Goal: Information Seeking & Learning: Learn about a topic

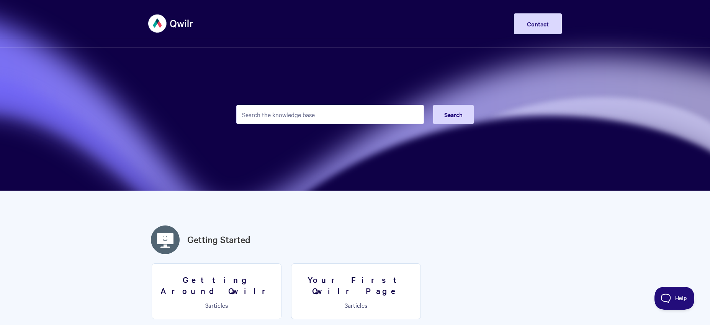
click at [354, 103] on form "Search" at bounding box center [354, 115] width 237 height 38
click at [282, 115] on input "Search the knowledge base" at bounding box center [330, 114] width 188 height 19
type input "csv"
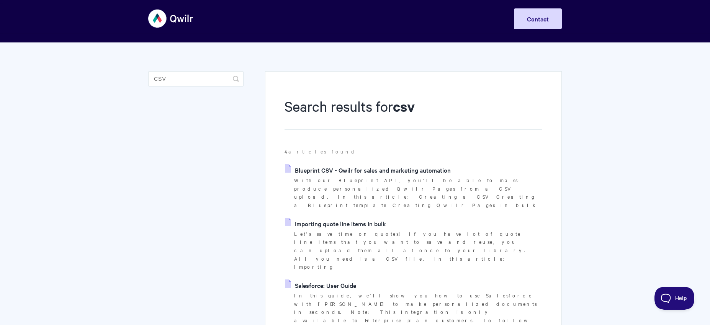
scroll to position [13, 0]
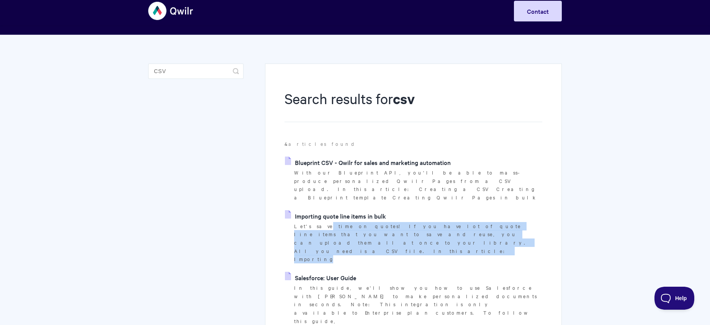
drag, startPoint x: 332, startPoint y: 211, endPoint x: 494, endPoint y: 220, distance: 162.2
click at [494, 222] on p "Let's save time on quotes! If you have lot of quote line items that you want to…" at bounding box center [418, 243] width 248 height 42
click at [415, 161] on link "Blueprint CSV - Qwilr for sales and marketing automation" at bounding box center [368, 162] width 166 height 11
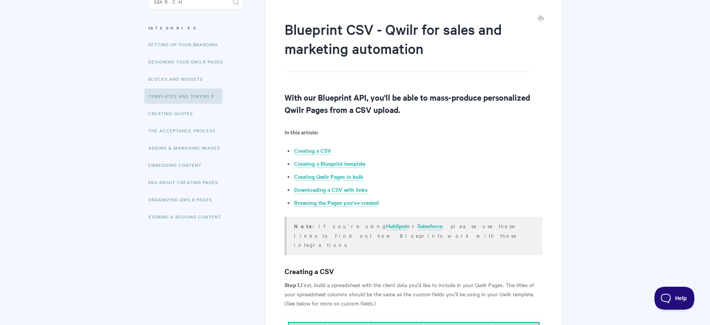
scroll to position [109, 0]
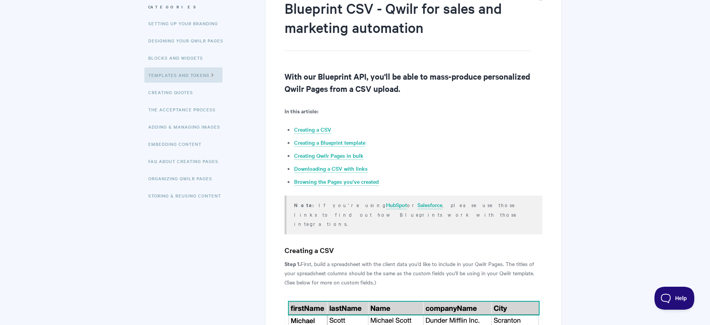
scroll to position [95, 0]
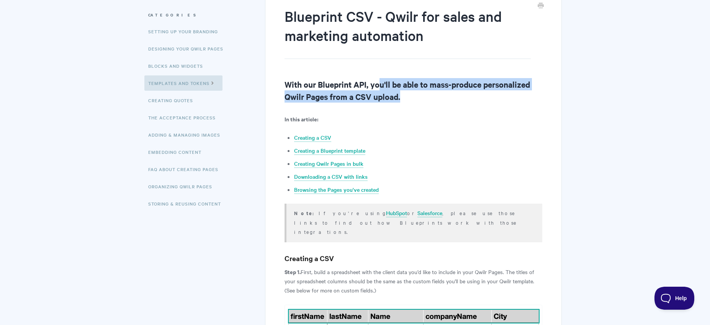
drag, startPoint x: 380, startPoint y: 81, endPoint x: 461, endPoint y: 99, distance: 83.6
click at [461, 99] on h2 "With our Blueprint API, you'll be able to mass-produce personalized Qwilr Pages…" at bounding box center [413, 90] width 258 height 24
drag, startPoint x: 353, startPoint y: 92, endPoint x: 318, endPoint y: 86, distance: 34.6
click at [318, 86] on h2 "With our Blueprint API, you'll be able to mass-produce personalized Qwilr Pages…" at bounding box center [413, 90] width 258 height 24
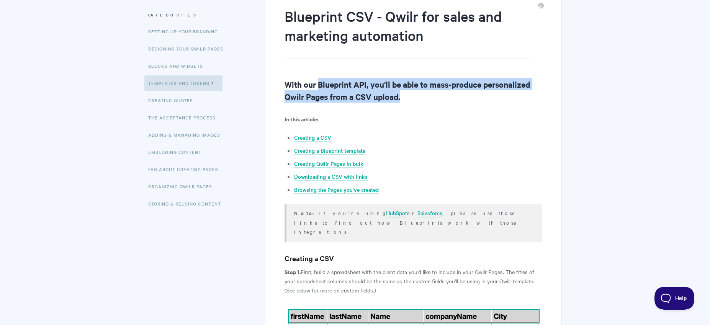
click at [318, 86] on h2 "With our Blueprint API, you'll be able to mass-produce personalized Qwilr Pages…" at bounding box center [413, 90] width 258 height 24
drag, startPoint x: 318, startPoint y: 84, endPoint x: 405, endPoint y: 111, distance: 90.4
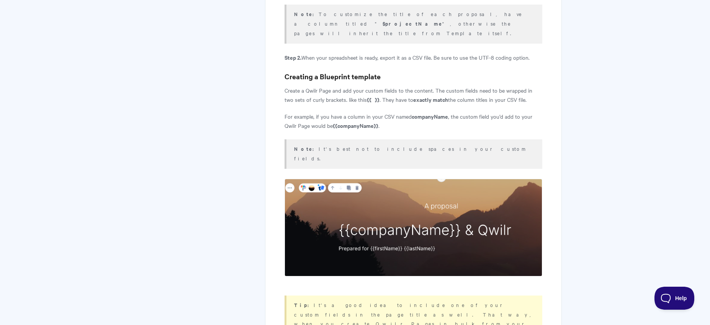
scroll to position [485, 0]
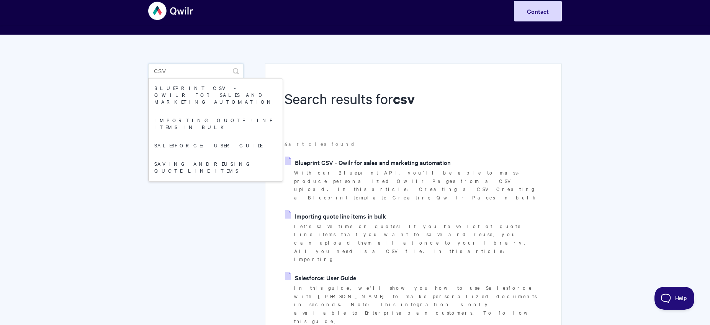
drag, startPoint x: 199, startPoint y: 70, endPoint x: 146, endPoint y: 64, distance: 52.9
click at [146, 64] on section "Search results for csv 4 articles found Blueprint CSV - Qwilr for sales and mar…" at bounding box center [354, 254] width 429 height 438
type input "qwilrpay"
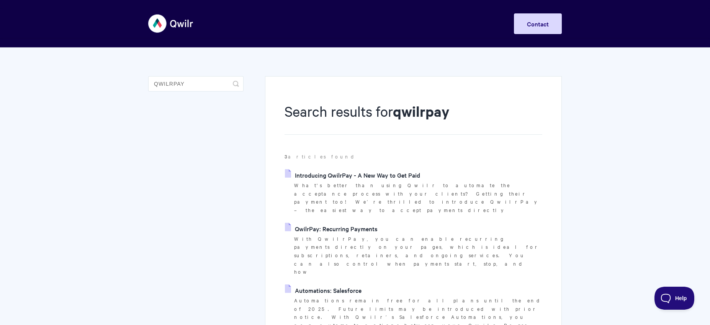
click at [366, 178] on link "Introducing QwilrPay - A New Way to Get Paid" at bounding box center [352, 174] width 135 height 11
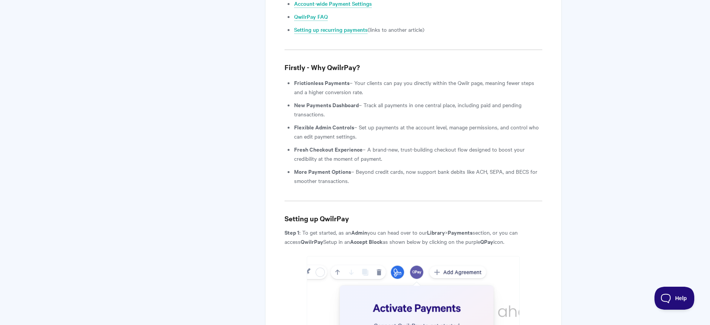
scroll to position [666, 0]
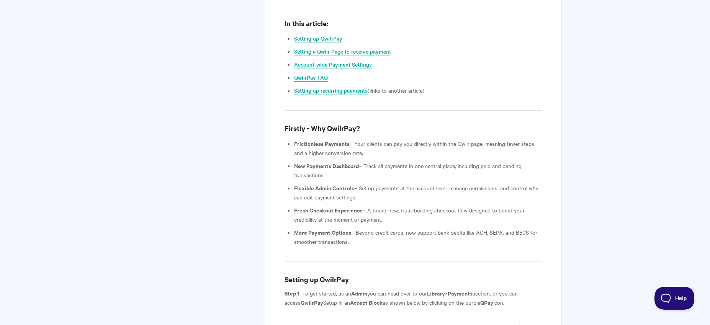
click at [304, 73] on link "QwilrPay FAQ" at bounding box center [311, 77] width 34 height 8
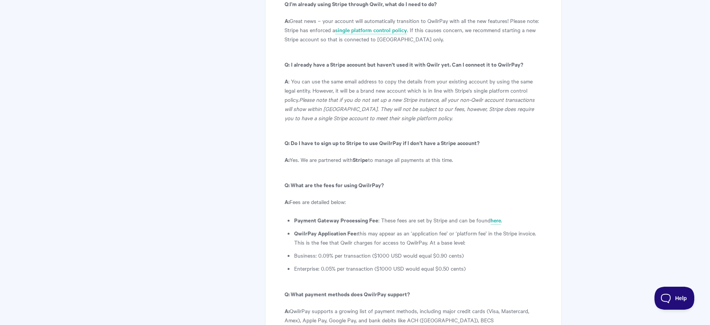
scroll to position [4019, 0]
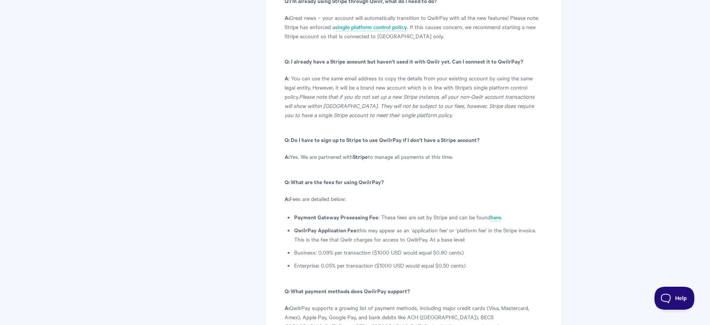
click at [432, 261] on li "Enterprise: 0.05% per transaction ($1000 USD would equal $0.50 cents)" at bounding box center [418, 265] width 248 height 9
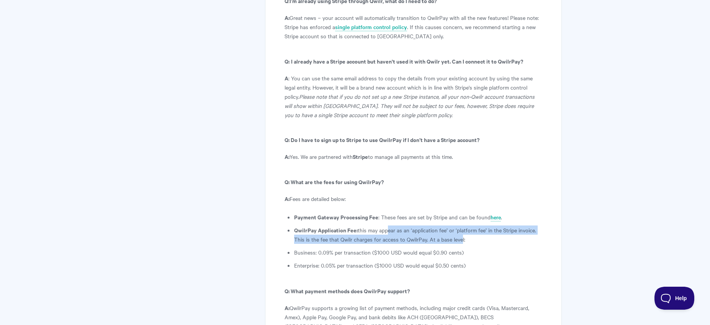
drag, startPoint x: 386, startPoint y: 137, endPoint x: 459, endPoint y: 145, distance: 73.5
click at [459, 225] on li "QwilrPay Application Fee: this may appear as an ‘application fee’ or ‘platform …" at bounding box center [418, 234] width 248 height 18
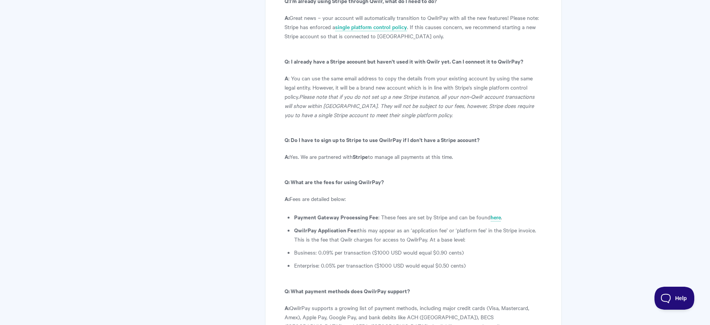
click at [320, 248] on li "Business: 0.09% per transaction ($1000 USD would equal $0.90 cents)" at bounding box center [418, 252] width 248 height 9
drag, startPoint x: 321, startPoint y: 157, endPoint x: 351, endPoint y: 159, distance: 30.3
click at [351, 248] on li "Business: 0.09% per transaction ($1000 USD would equal $0.90 cents)" at bounding box center [418, 252] width 248 height 9
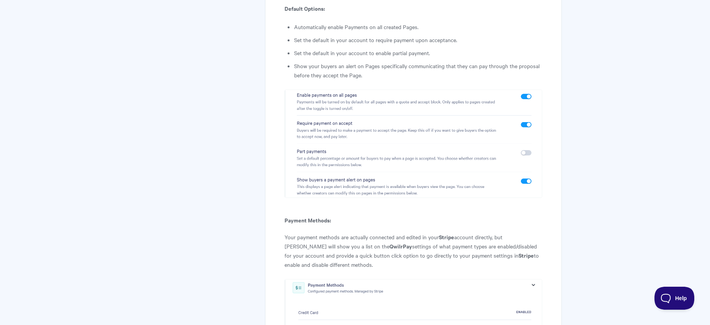
scroll to position [2898, 0]
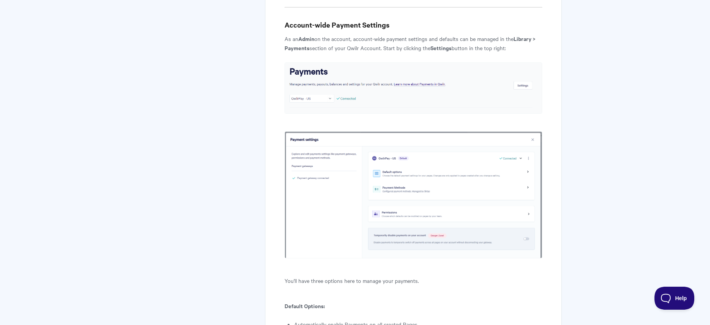
scroll to position [666, 0]
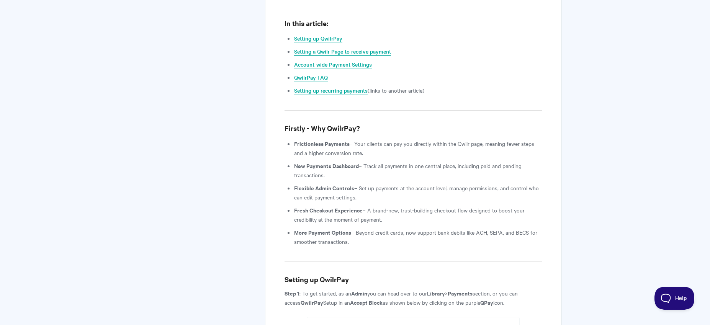
click at [335, 47] on link "Setting a Qwilr Page to receive payment" at bounding box center [342, 51] width 97 height 8
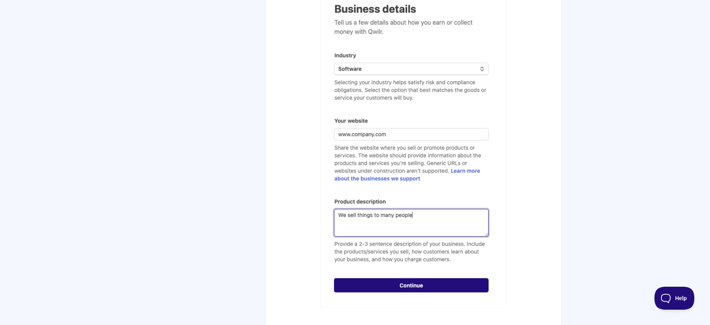
scroll to position [1261, 0]
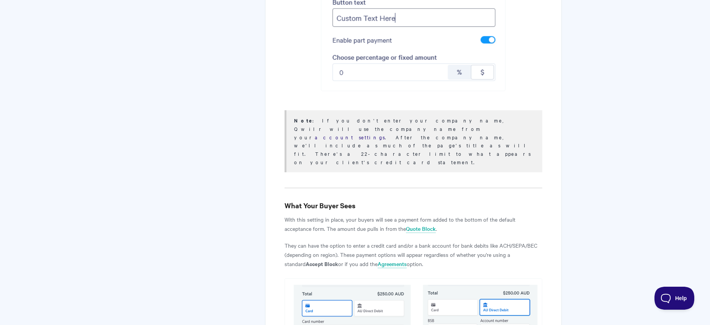
scroll to position [2436, 0]
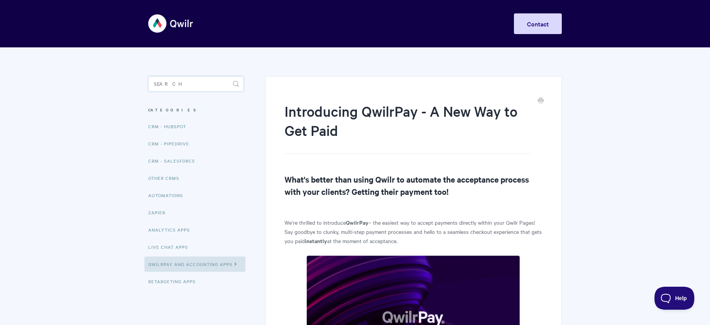
click at [180, 89] on input "Search" at bounding box center [195, 83] width 95 height 15
type input "security"
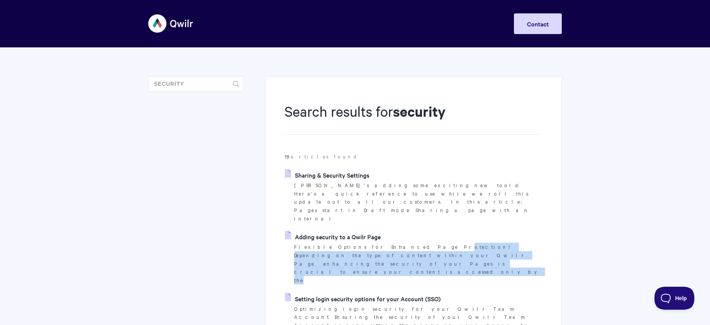
drag, startPoint x: 407, startPoint y: 224, endPoint x: 487, endPoint y: 232, distance: 80.8
click at [487, 243] on p "Flexible Options for Enhanced Page Protection! Depending on the type of content…" at bounding box center [418, 264] width 248 height 42
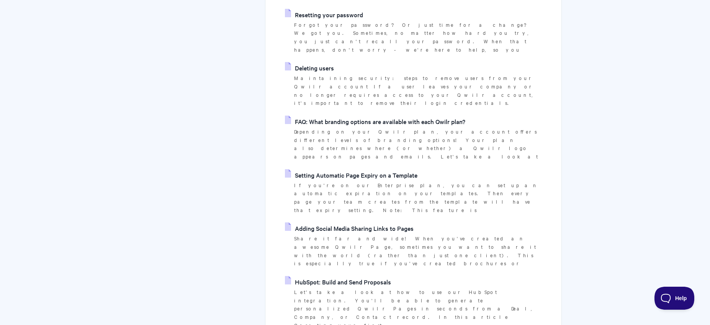
scroll to position [515, 0]
drag, startPoint x: 426, startPoint y: 122, endPoint x: 495, endPoint y: 131, distance: 69.9
click at [495, 132] on ul "Sharing & Security Settings Qwilr's adding some exciting new tools! Here's a qu…" at bounding box center [413, 182] width 258 height 1057
click at [496, 130] on ul "Sharing & Security Settings Qwilr's adding some exciting new tools! Here's a qu…" at bounding box center [413, 182] width 258 height 1057
drag, startPoint x: 497, startPoint y: 128, endPoint x: 276, endPoint y: 119, distance: 220.6
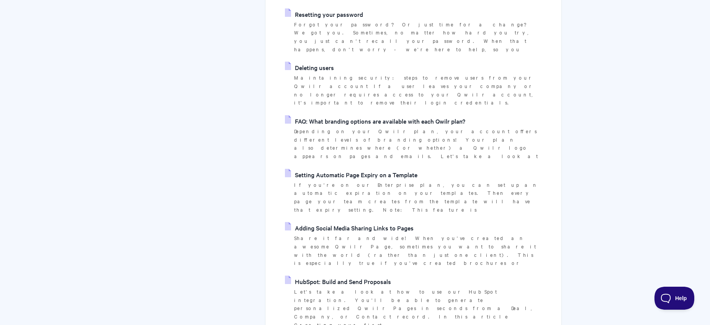
click at [276, 119] on div "Search results for security 19 articles found Sharing & Security Settings Qwilr…" at bounding box center [413, 156] width 297 height 1190
